Goal: Information Seeking & Learning: Learn about a topic

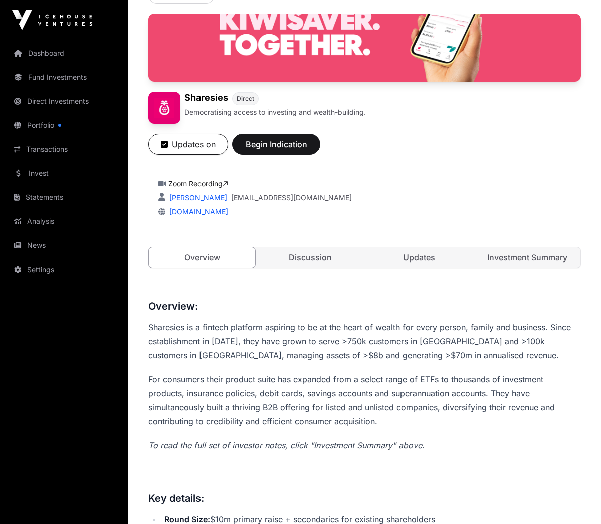
scroll to position [78, 0]
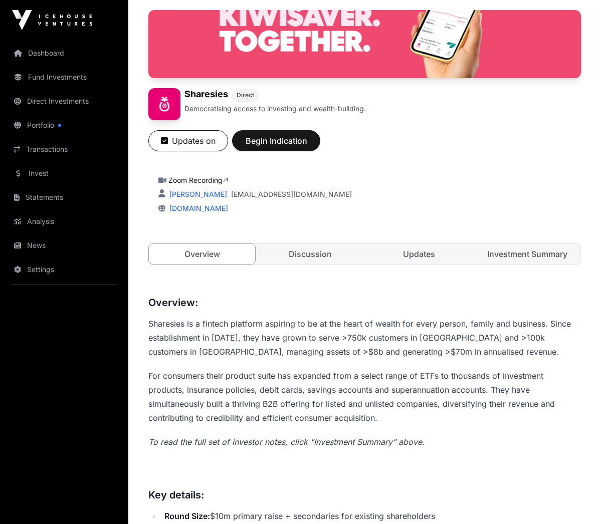
click at [323, 261] on link "Discussion" at bounding box center [310, 254] width 106 height 20
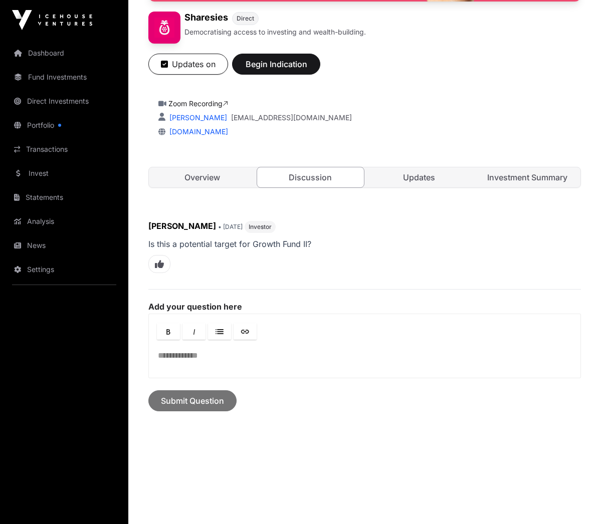
scroll to position [166, 0]
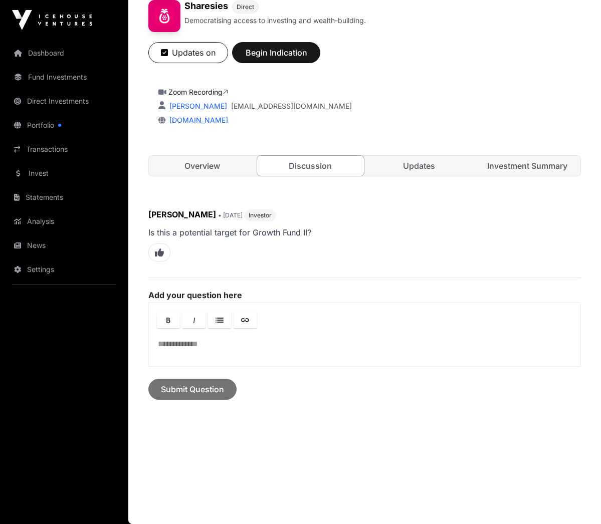
click at [433, 161] on link "Updates" at bounding box center [419, 166] width 106 height 20
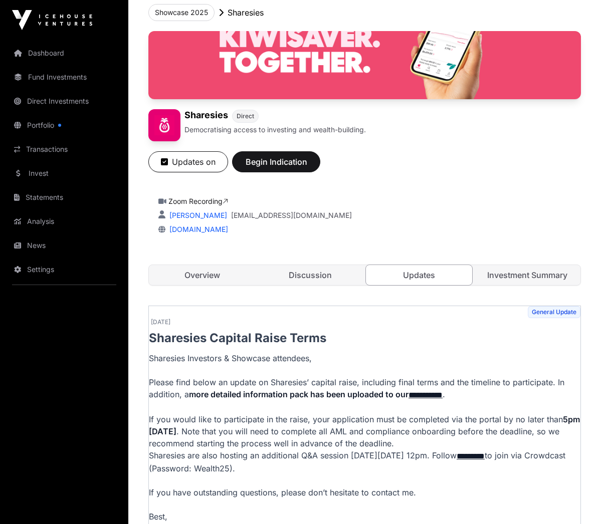
scroll to position [44, 0]
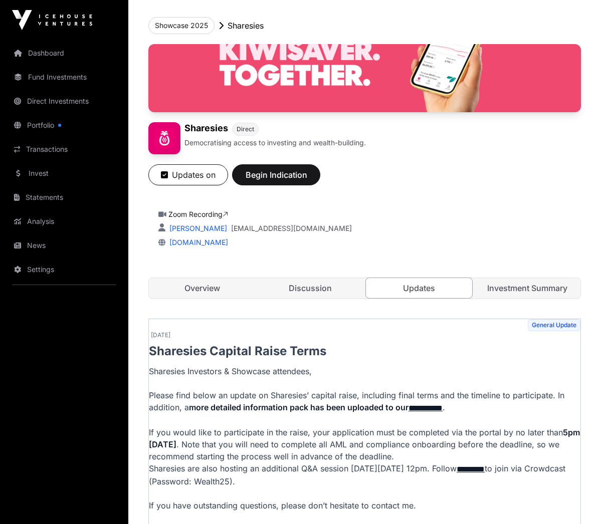
click at [522, 282] on link "Investment Summary" at bounding box center [527, 288] width 106 height 20
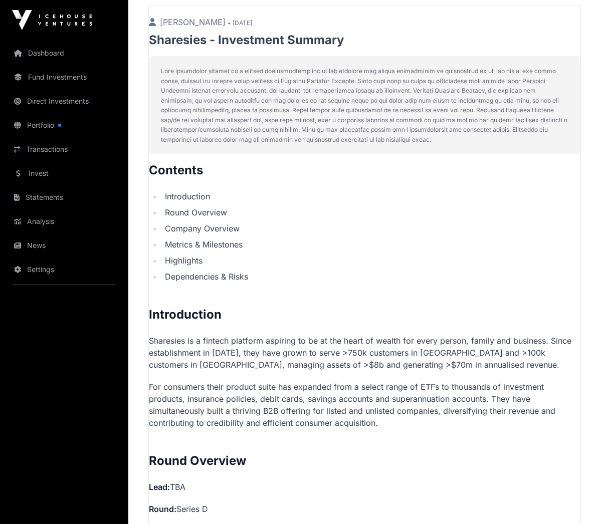
scroll to position [343, 0]
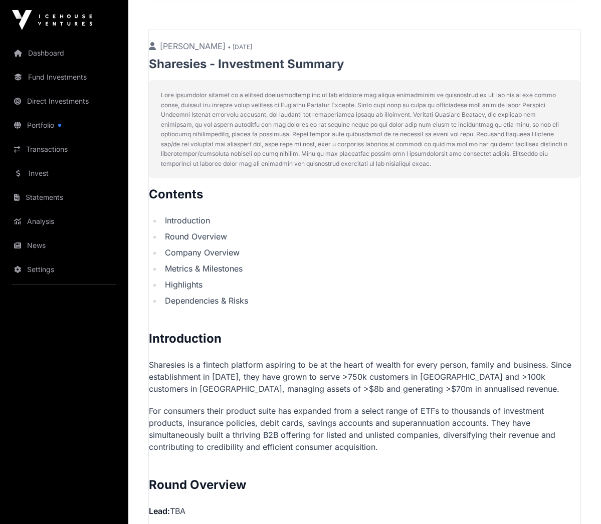
click at [208, 227] on ul "Introduction Round Overview Company Overview Metrics & Milestones Highlights De…" at bounding box center [365, 261] width 432 height 92
click at [205, 231] on li "Round Overview" at bounding box center [371, 237] width 419 height 12
click at [199, 244] on ul "Introduction Round Overview Company Overview Metrics & Milestones Highlights De…" at bounding box center [365, 261] width 432 height 92
drag, startPoint x: 179, startPoint y: 367, endPoint x: 168, endPoint y: 366, distance: 10.5
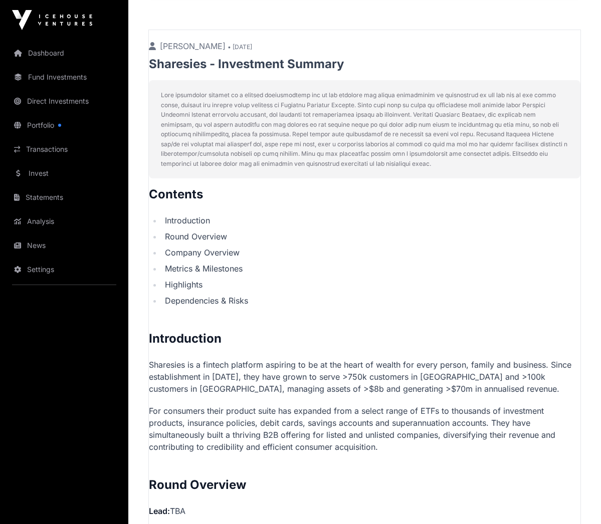
click at [179, 367] on p "Sharesies is a fintech platform aspiring to be at the heart of wealth for every…" at bounding box center [365, 377] width 432 height 36
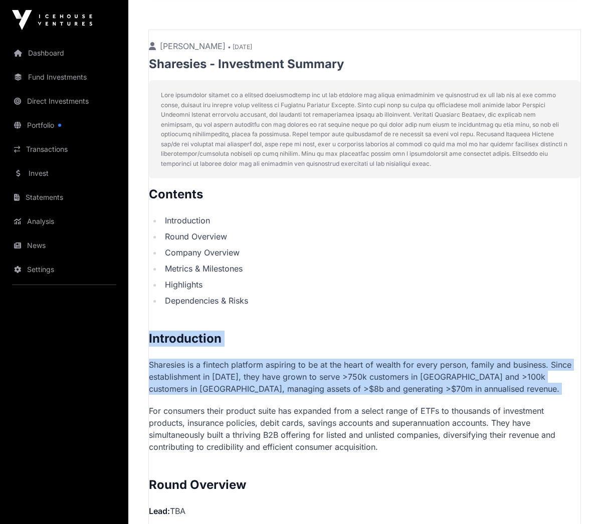
drag, startPoint x: 150, startPoint y: 338, endPoint x: 246, endPoint y: 394, distance: 110.1
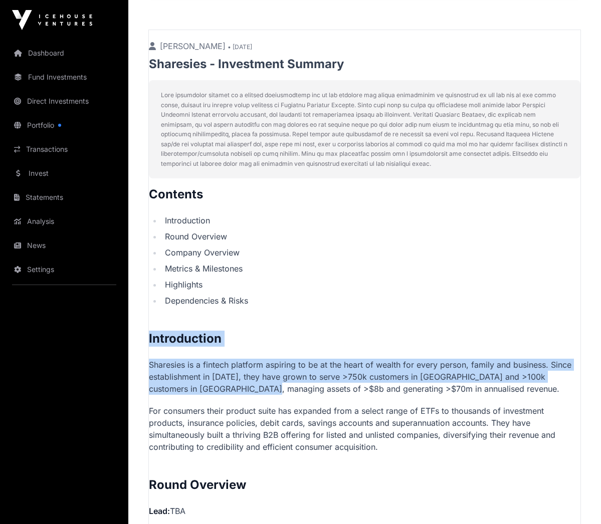
click at [167, 346] on h2 "Introduction" at bounding box center [365, 339] width 432 height 16
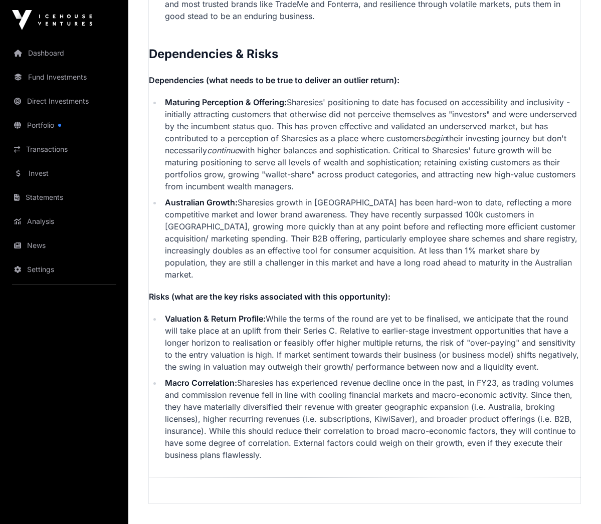
scroll to position [2638, 0]
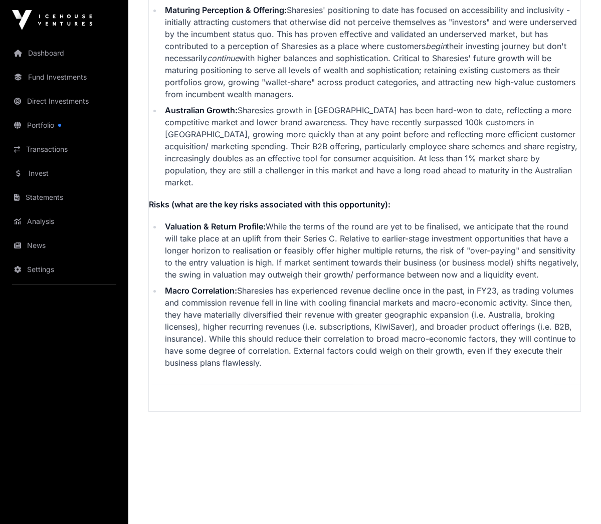
drag, startPoint x: 149, startPoint y: 339, endPoint x: 284, endPoint y: 354, distance: 136.2
copy p "Introduction Sharesies is a fintech platform aspiring to be at the heart of wea…"
